Goal: Task Accomplishment & Management: Manage account settings

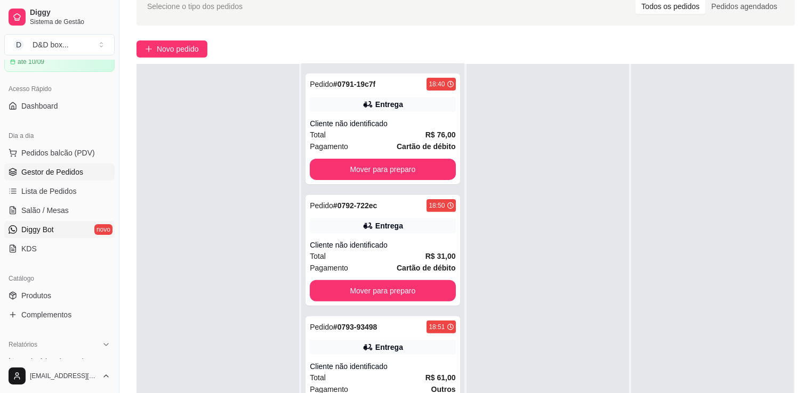
scroll to position [107, 0]
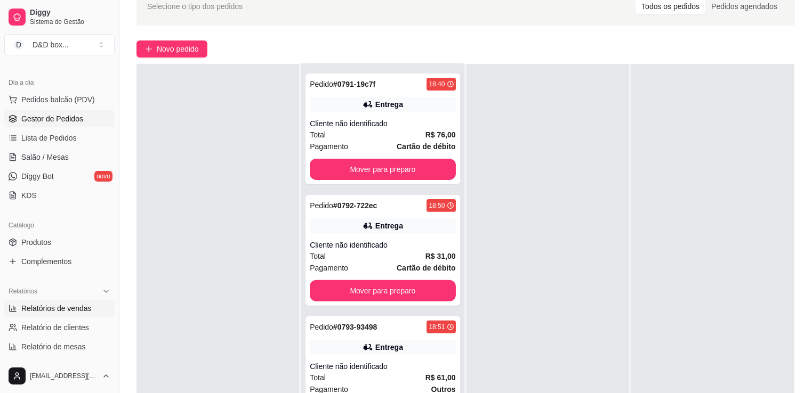
click at [79, 306] on span "Relatórios de vendas" at bounding box center [56, 308] width 70 height 11
select select "ALL"
select select "0"
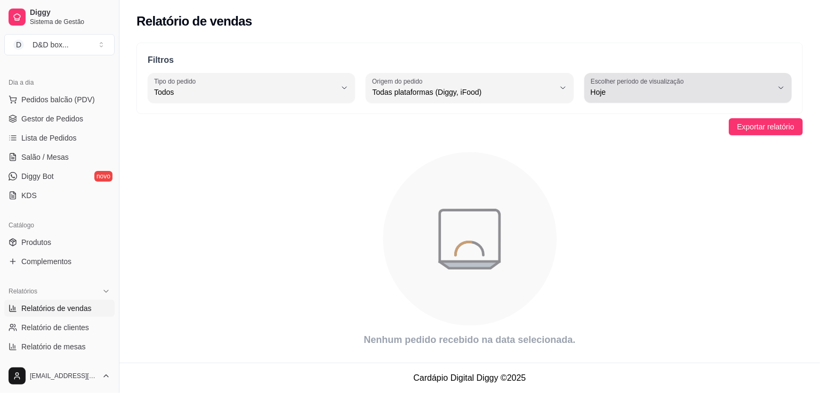
click at [629, 85] on label "Escolher período de visualização" at bounding box center [638, 81] width 96 height 9
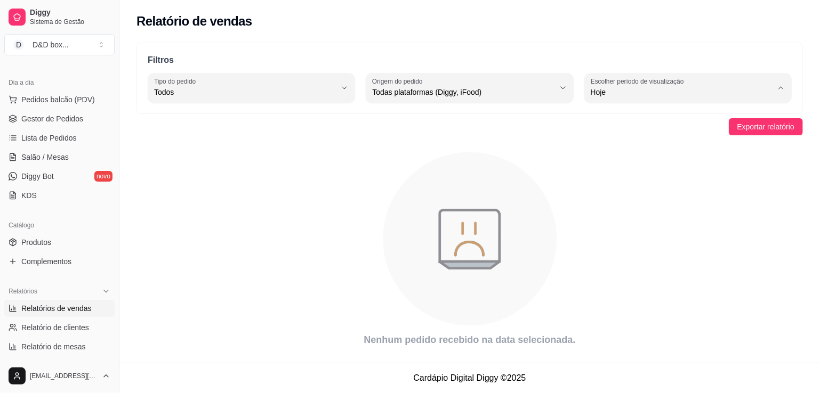
click at [648, 139] on span "Ontem" at bounding box center [682, 134] width 173 height 10
type input "1"
select select "1"
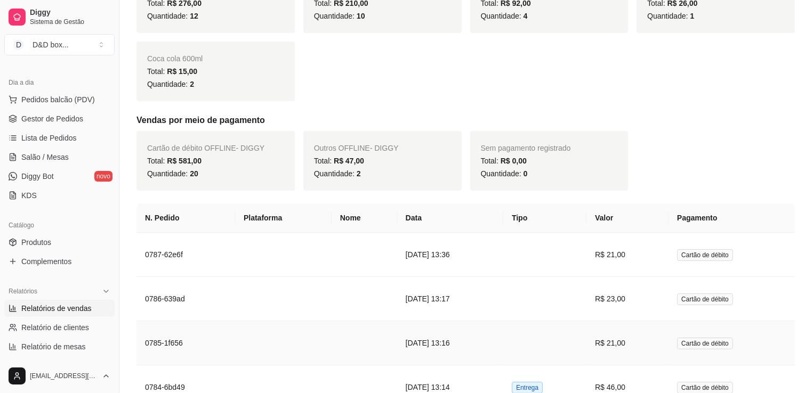
scroll to position [266, 0]
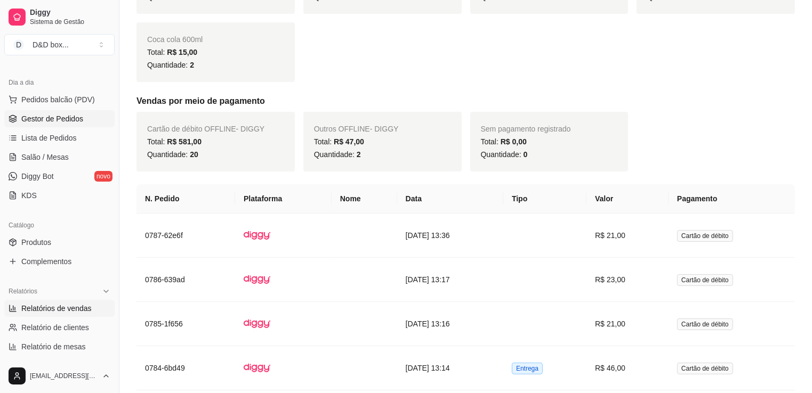
click at [58, 121] on span "Gestor de Pedidos" at bounding box center [52, 119] width 62 height 11
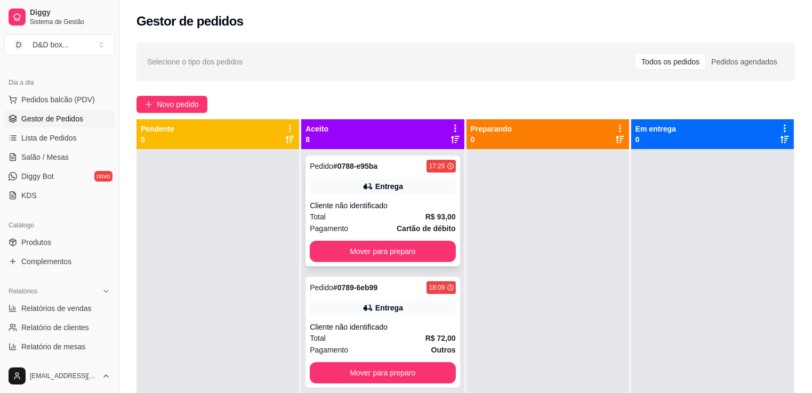
click at [354, 172] on div "Pedido # 0788-e95ba" at bounding box center [344, 166] width 68 height 13
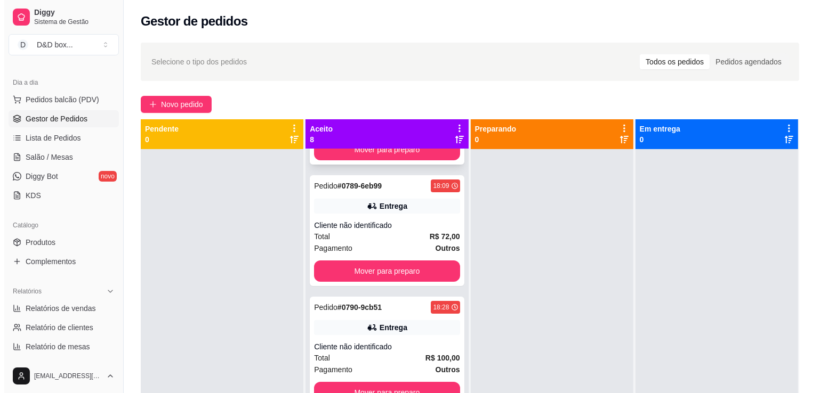
scroll to position [107, 0]
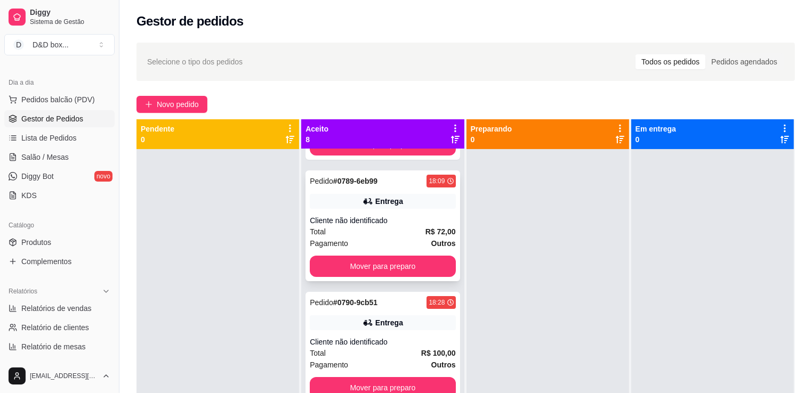
click at [420, 216] on div "Cliente não identificado" at bounding box center [382, 220] width 145 height 11
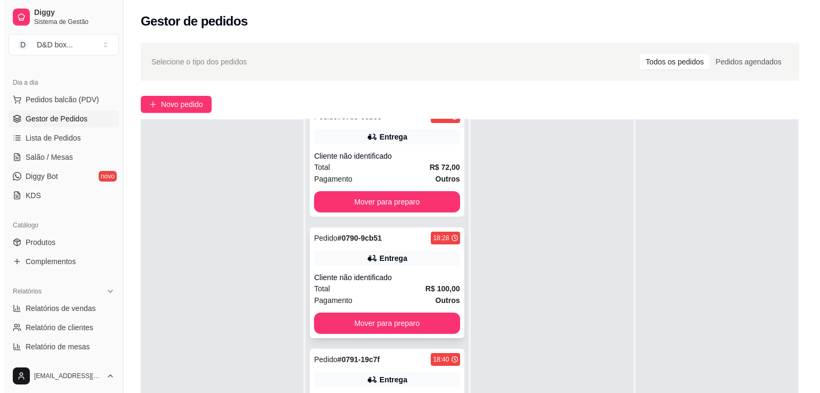
scroll to position [160, 0]
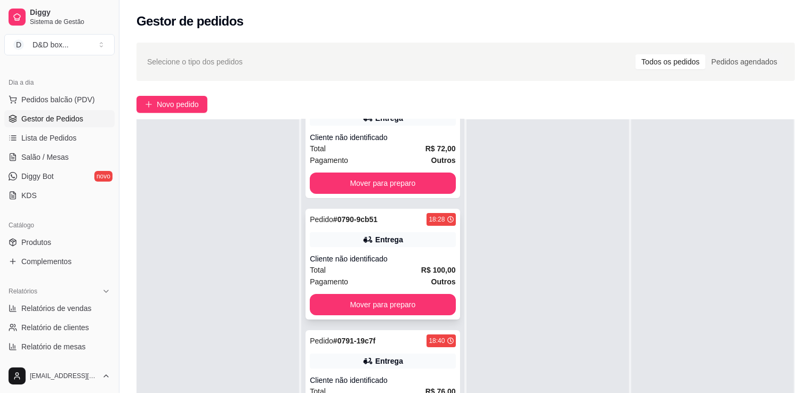
click at [411, 247] on div "Entrega" at bounding box center [382, 239] width 145 height 15
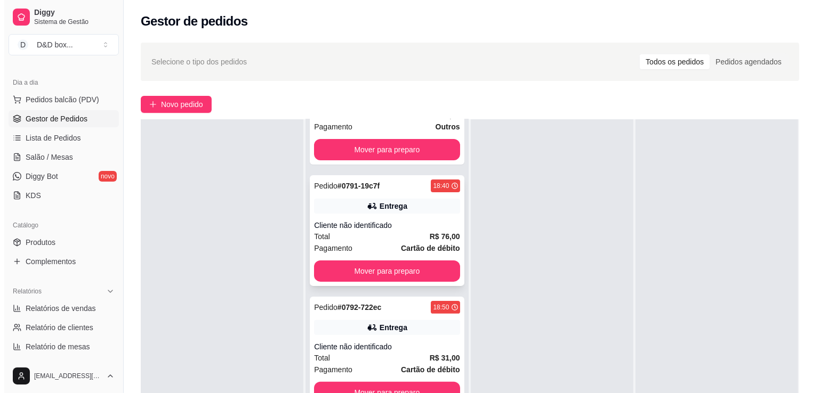
scroll to position [320, 0]
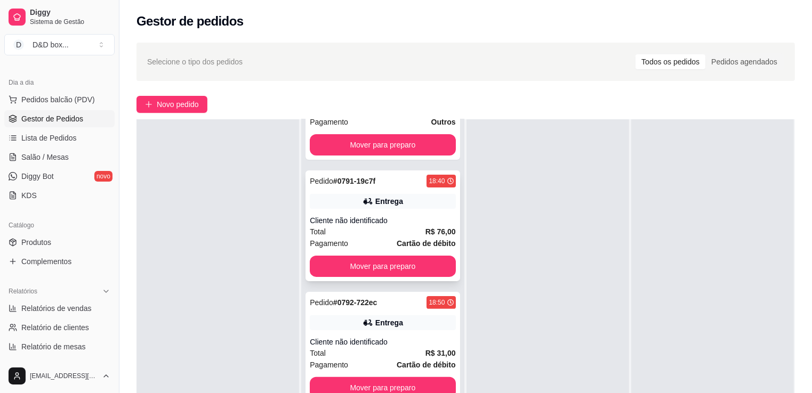
click at [436, 209] on div "Pedido # 0791-19c7f 18:40 Entrega Cliente não identificado Total R$ 76,00 Pagam…" at bounding box center [382, 226] width 154 height 111
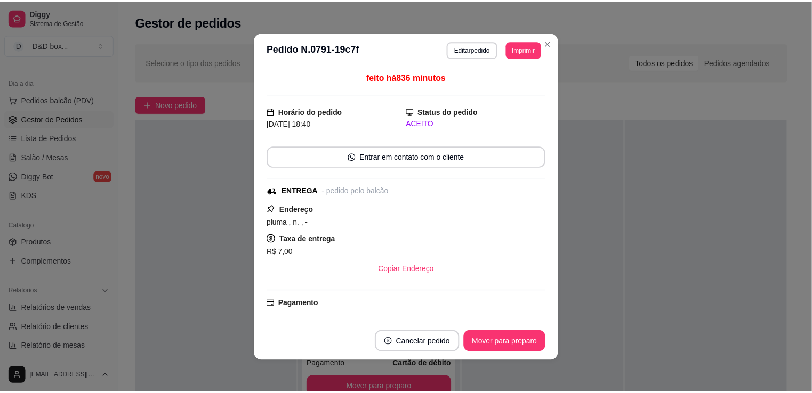
scroll to position [107, 0]
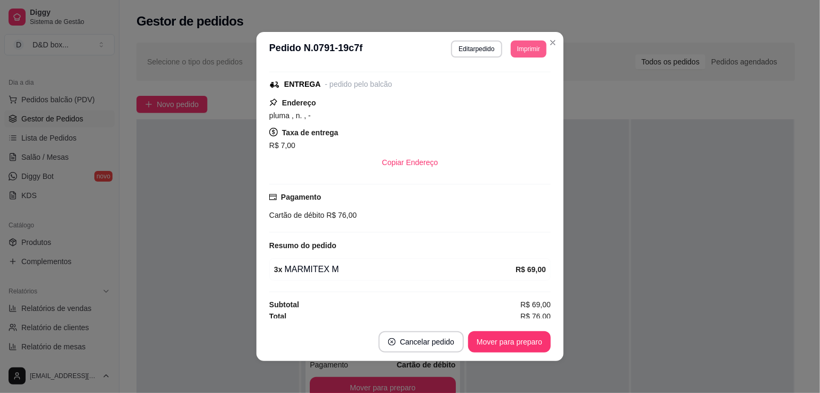
click at [535, 45] on button "Imprimir" at bounding box center [529, 49] width 36 height 17
click at [550, 40] on icon "Close" at bounding box center [552, 42] width 9 height 9
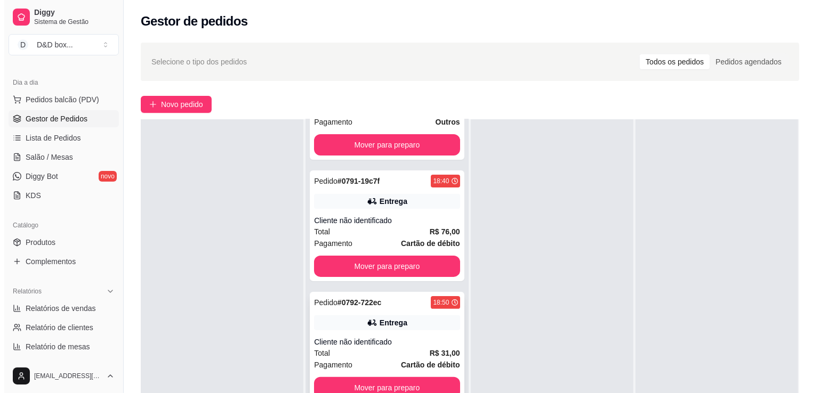
scroll to position [373, 0]
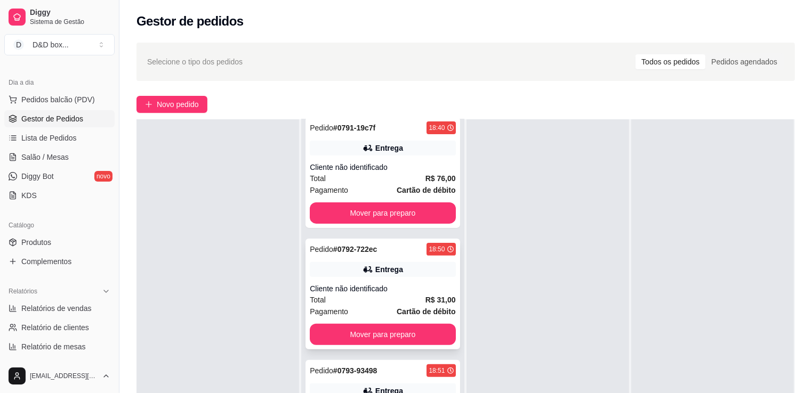
click at [406, 278] on div "Pedido # 0792-722ec 18:50 Entrega Cliente não identificado Total R$ 31,00 Pagam…" at bounding box center [382, 294] width 154 height 111
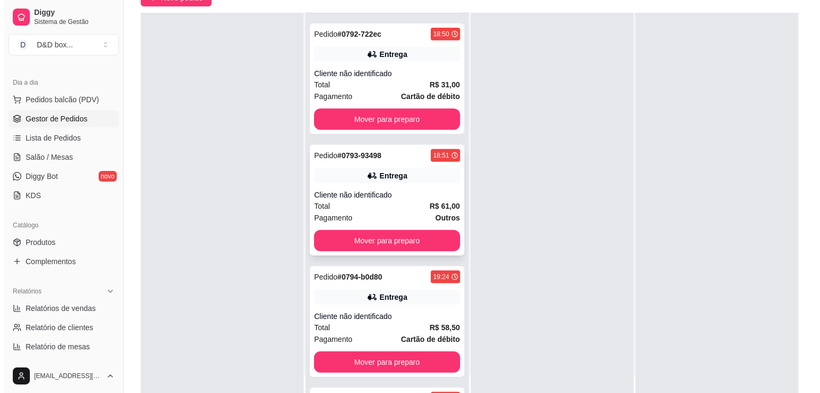
scroll to position [533, 0]
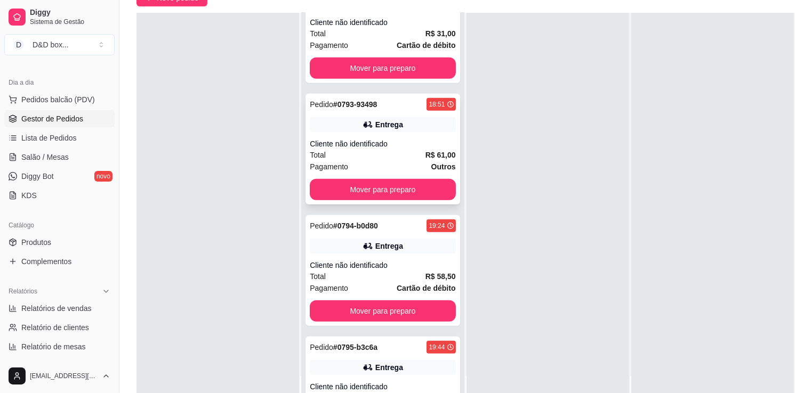
click at [429, 141] on div "Cliente não identificado" at bounding box center [382, 144] width 145 height 11
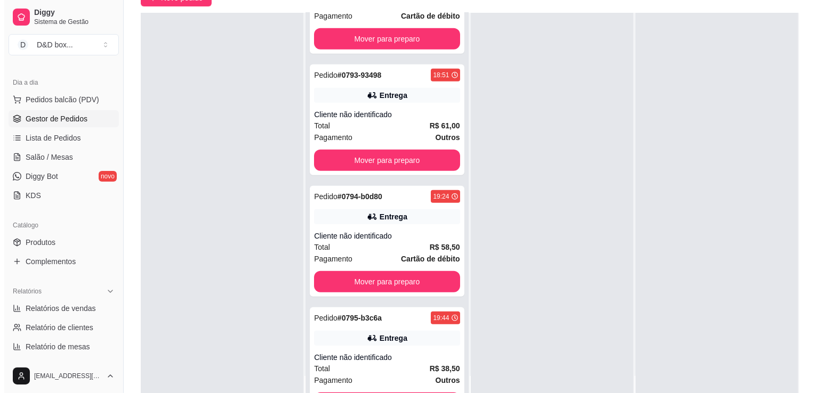
scroll to position [589, 0]
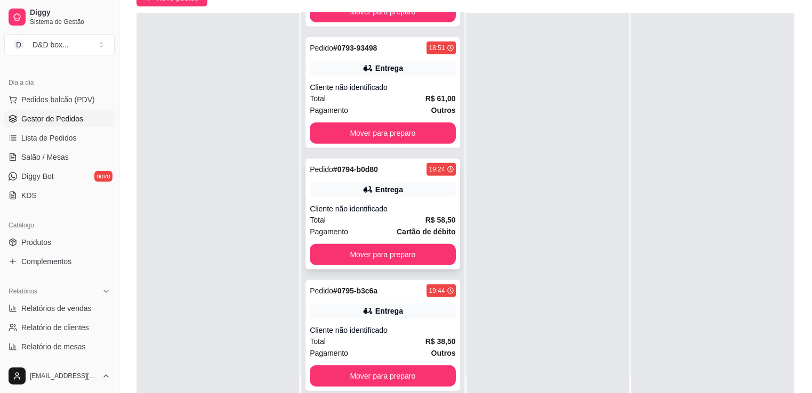
click at [404, 205] on div "Cliente não identificado" at bounding box center [382, 209] width 145 height 11
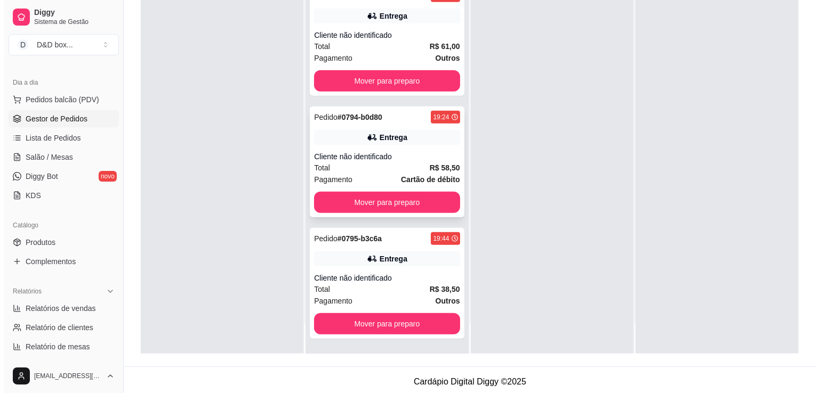
scroll to position [162, 0]
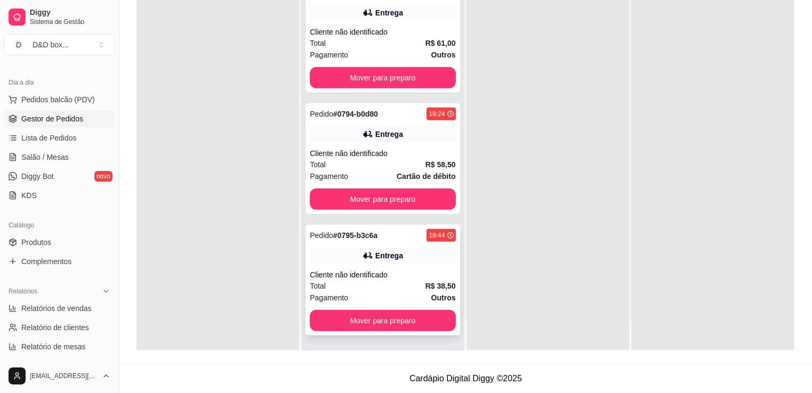
click at [393, 233] on div "Pedido # 0795-b3c6a 19:44" at bounding box center [382, 235] width 145 height 13
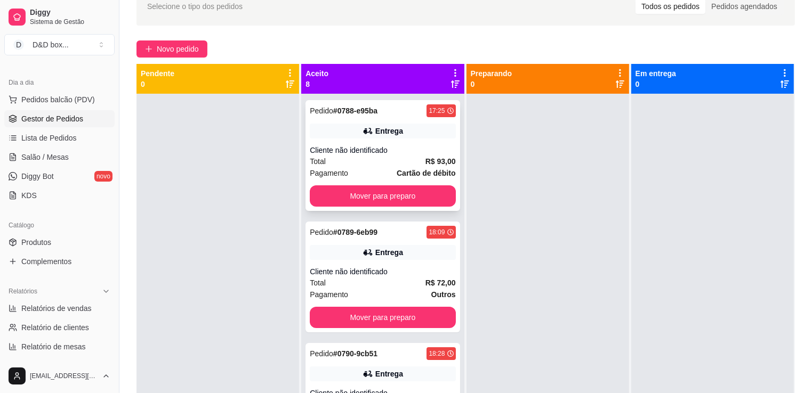
scroll to position [0, 0]
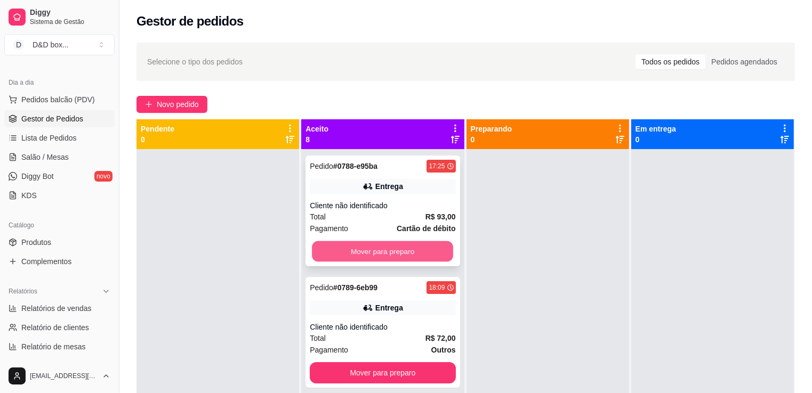
click at [419, 246] on button "Mover para preparo" at bounding box center [382, 251] width 141 height 21
click at [419, 247] on div "Mover para preparo" at bounding box center [382, 251] width 145 height 21
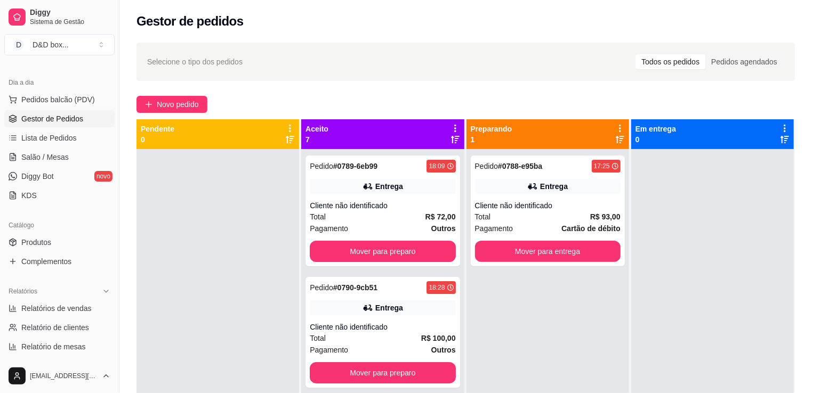
click at [420, 245] on div "Taxa de entrega R$ 5,00" at bounding box center [409, 246] width 281 height 26
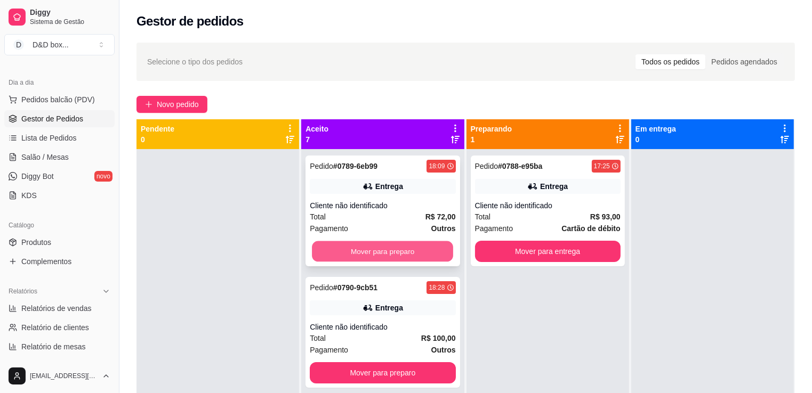
click at [400, 253] on button "Mover para preparo" at bounding box center [382, 251] width 141 height 21
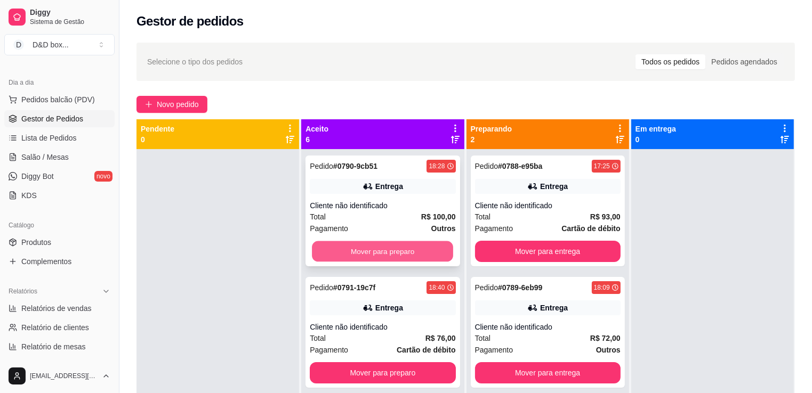
click at [416, 255] on button "Mover para preparo" at bounding box center [382, 251] width 141 height 21
click at [415, 256] on button "Mover para preparo" at bounding box center [382, 251] width 145 height 21
click at [416, 253] on button "Mover para preparo" at bounding box center [382, 251] width 141 height 21
click at [417, 252] on button "Mover para preparo" at bounding box center [382, 251] width 141 height 21
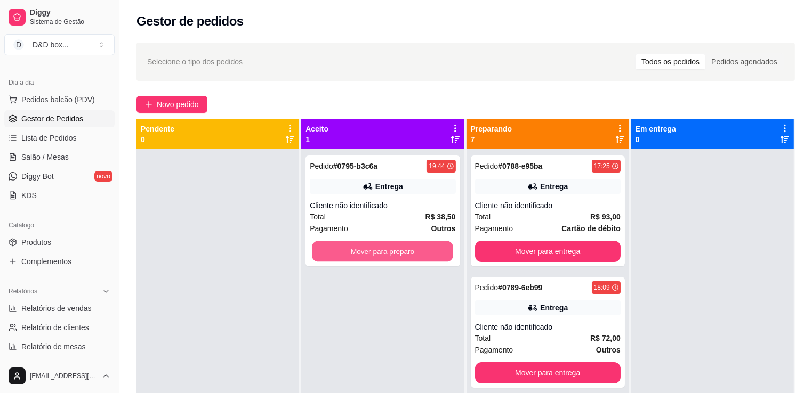
click at [417, 252] on button "Mover para preparo" at bounding box center [382, 251] width 141 height 21
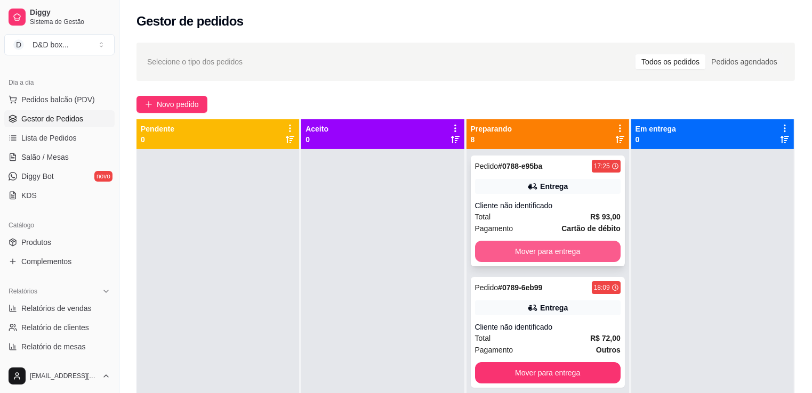
click at [589, 252] on button "Mover para entrega" at bounding box center [547, 251] width 145 height 21
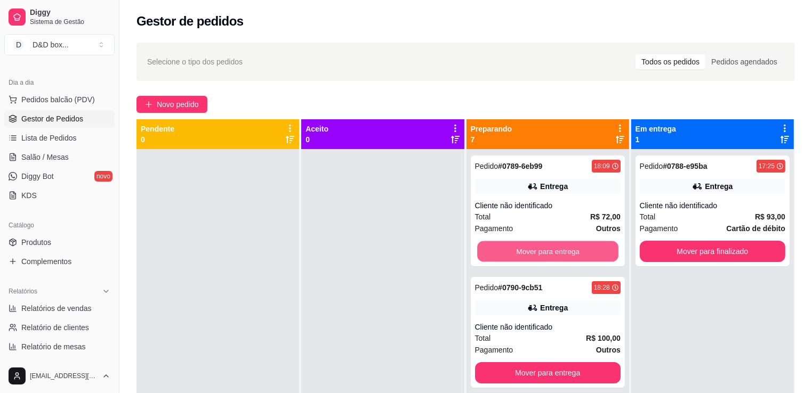
click at [589, 254] on button "Mover para entrega" at bounding box center [547, 251] width 141 height 21
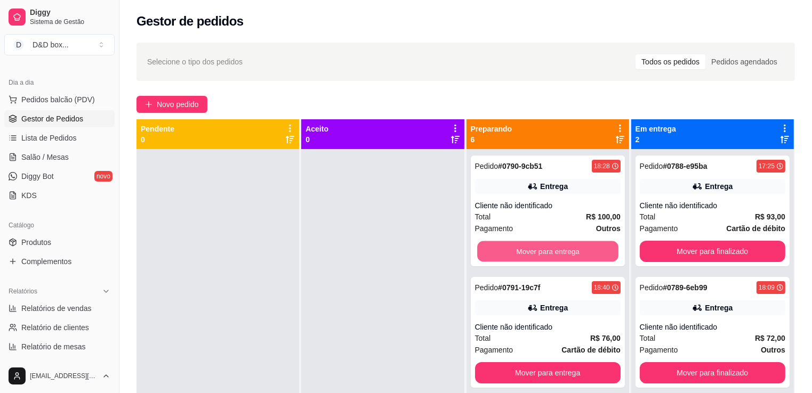
click at [589, 254] on button "Mover para entrega" at bounding box center [547, 251] width 141 height 21
click at [590, 254] on button "Mover para entrega" at bounding box center [547, 251] width 141 height 21
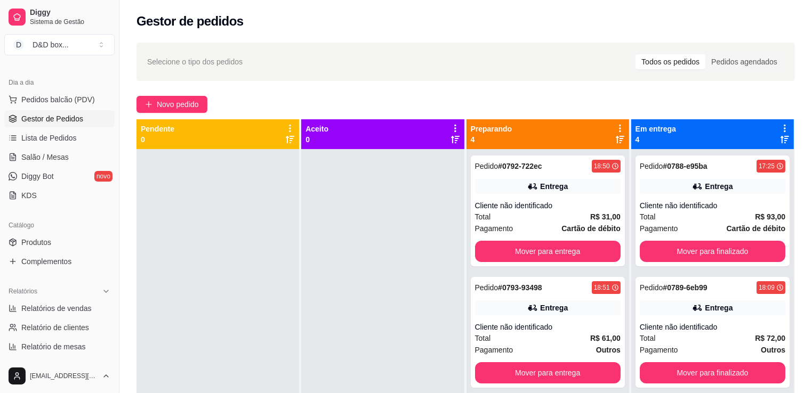
click at [590, 254] on button "Mover para entrega" at bounding box center [547, 251] width 145 height 21
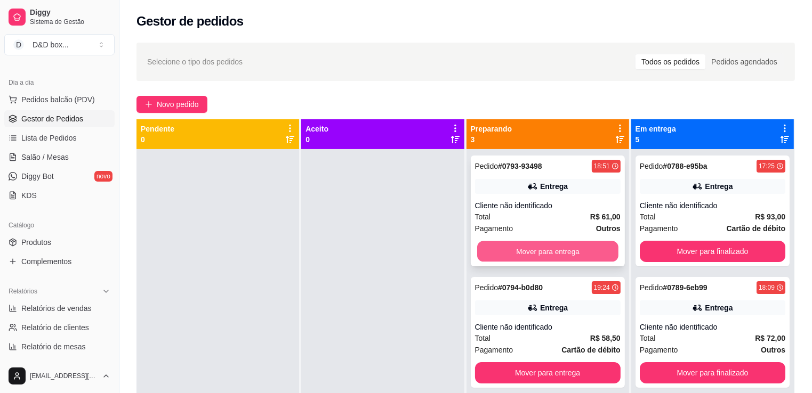
click at [592, 253] on button "Mover para entrega" at bounding box center [547, 251] width 141 height 21
click at [592, 253] on button "Mover para entrega" at bounding box center [547, 251] width 145 height 21
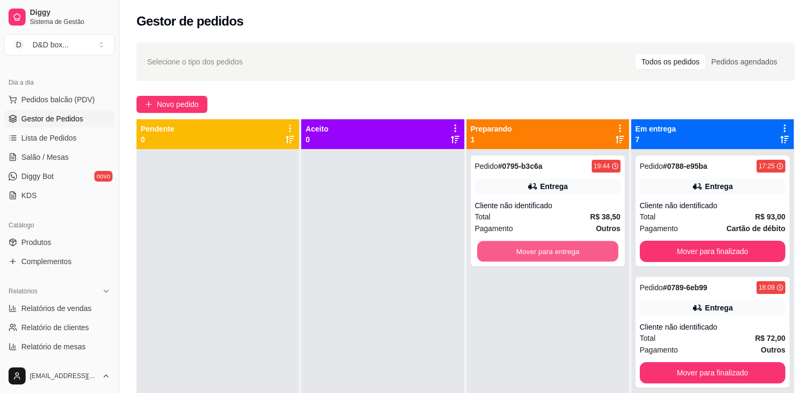
click at [592, 253] on button "Mover para entrega" at bounding box center [547, 251] width 141 height 21
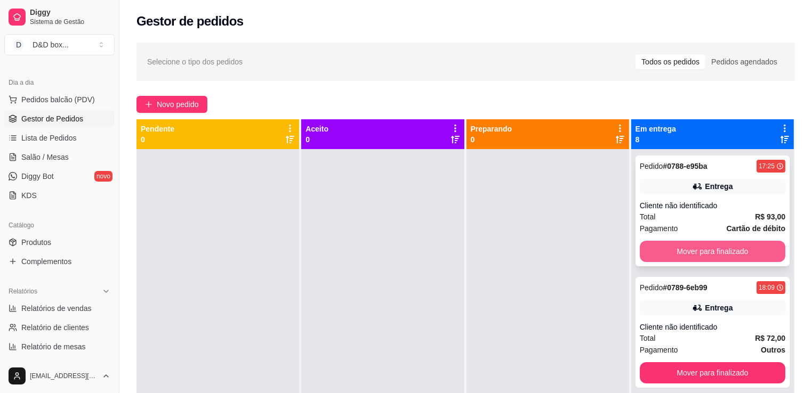
click at [649, 254] on button "Mover para finalizado" at bounding box center [712, 251] width 145 height 21
click at [649, 253] on button "Mover para finalizado" at bounding box center [712, 251] width 141 height 21
click at [649, 253] on button "Mover para finalizado" at bounding box center [712, 251] width 145 height 21
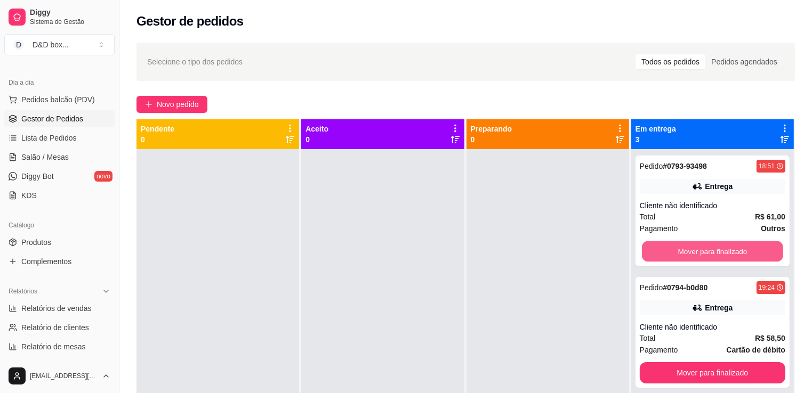
click at [649, 253] on button "Mover para finalizado" at bounding box center [712, 251] width 141 height 21
click at [649, 362] on button "Mover para finalizado" at bounding box center [712, 372] width 145 height 21
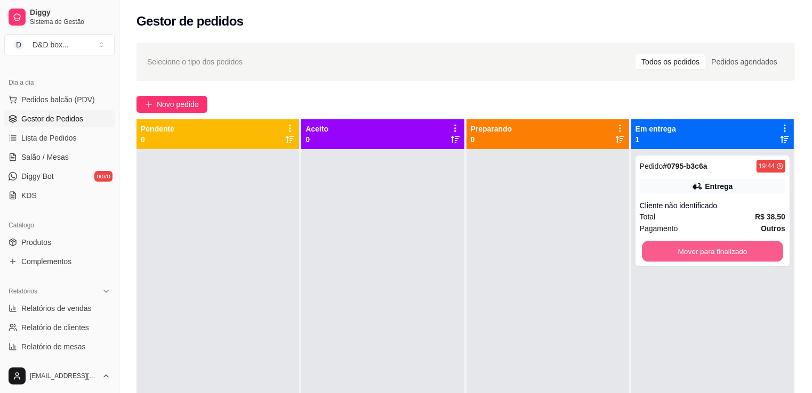
click at [649, 252] on button "Mover para finalizado" at bounding box center [712, 251] width 141 height 21
